Goal: Information Seeking & Learning: Learn about a topic

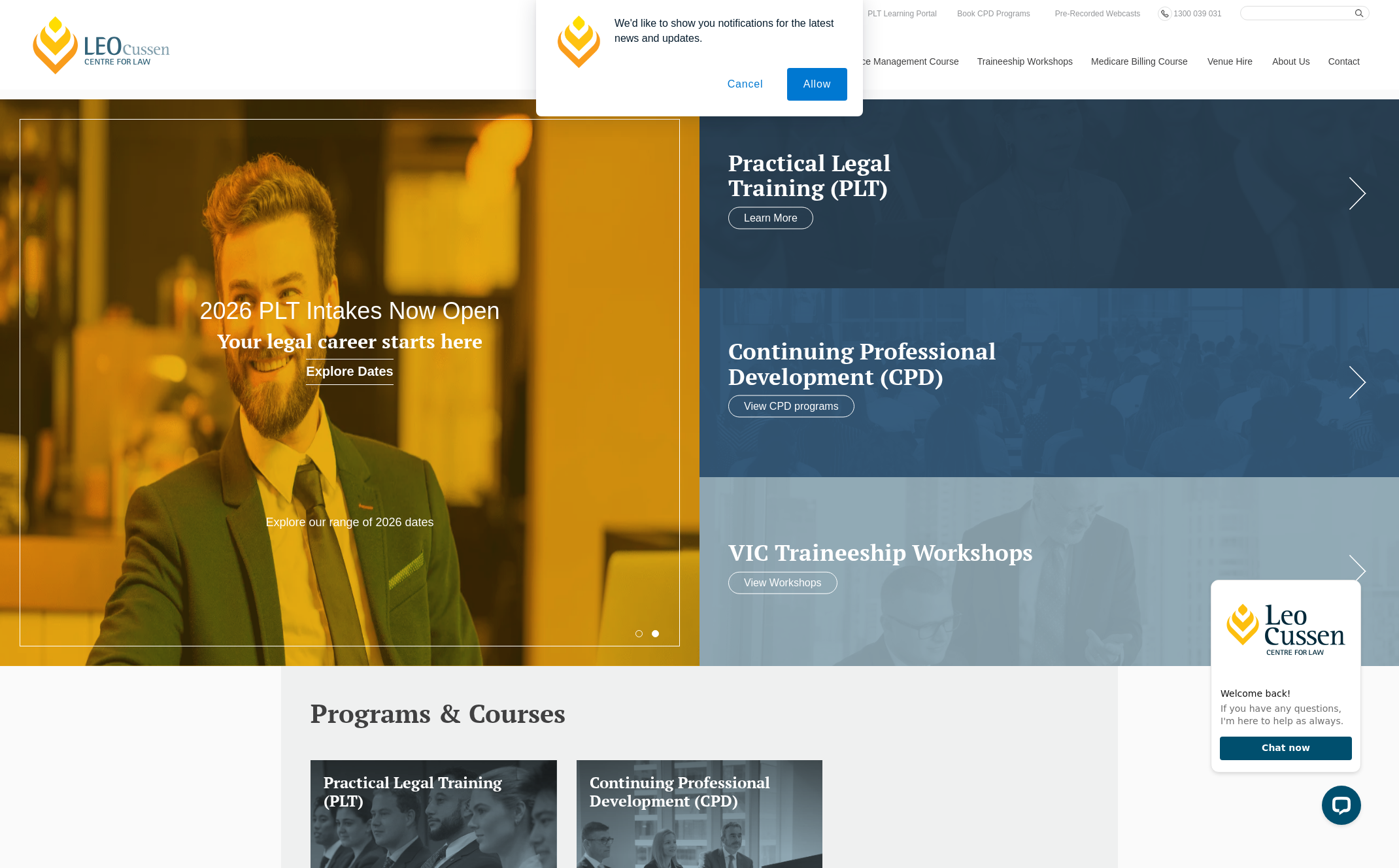
click at [1374, 32] on div "We'd like to show you notifications for the latest news and updates. Allow Canc…" at bounding box center [700, 58] width 1399 height 116
click at [186, 42] on div "We'd like to show you notifications for the latest news and updates. Allow Canc…" at bounding box center [700, 58] width 1399 height 116
